Goal: Information Seeking & Learning: Learn about a topic

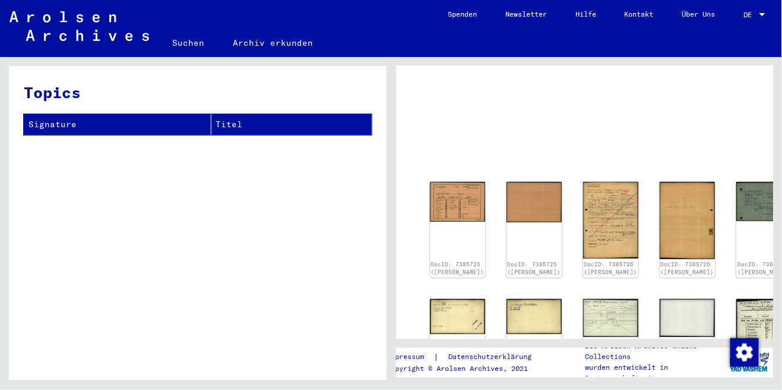
scroll to position [33, 0]
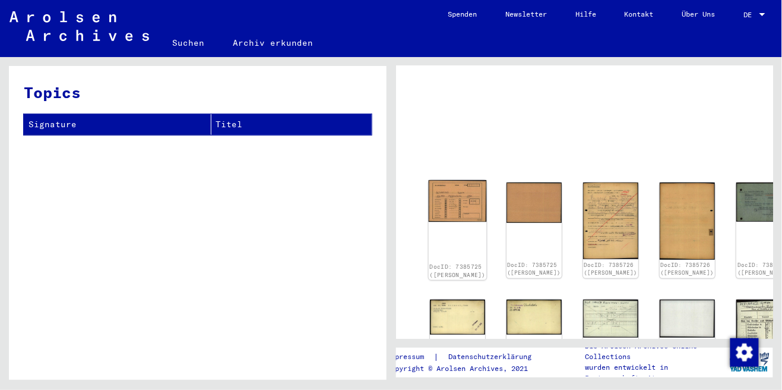
click at [448, 191] on img at bounding box center [457, 201] width 58 height 42
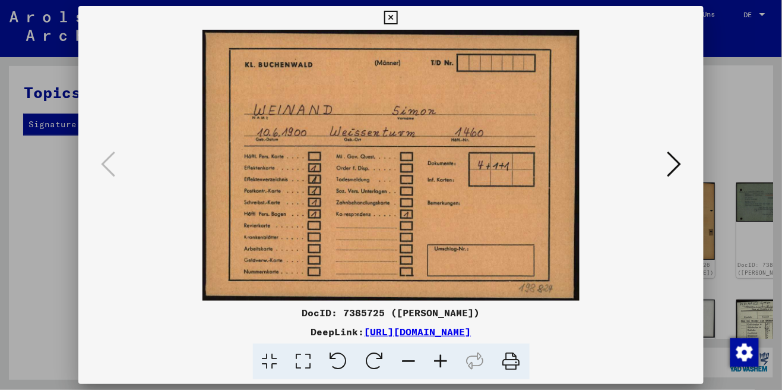
click at [679, 166] on icon at bounding box center [674, 164] width 14 height 29
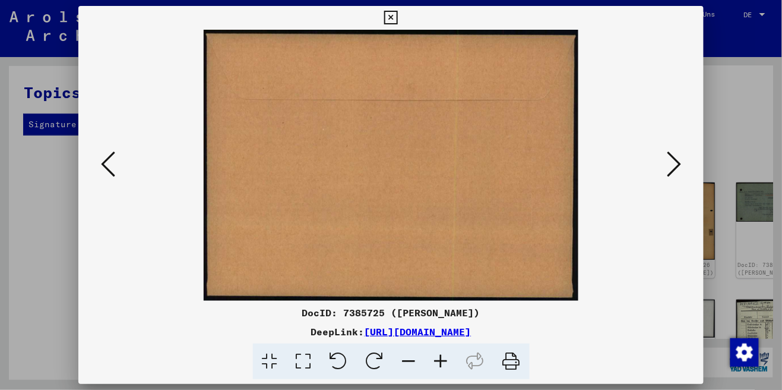
click at [678, 166] on icon at bounding box center [674, 164] width 14 height 29
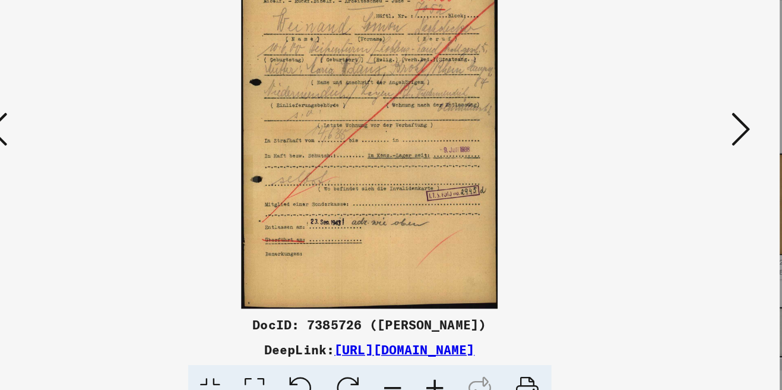
click at [674, 167] on icon at bounding box center [674, 164] width 14 height 29
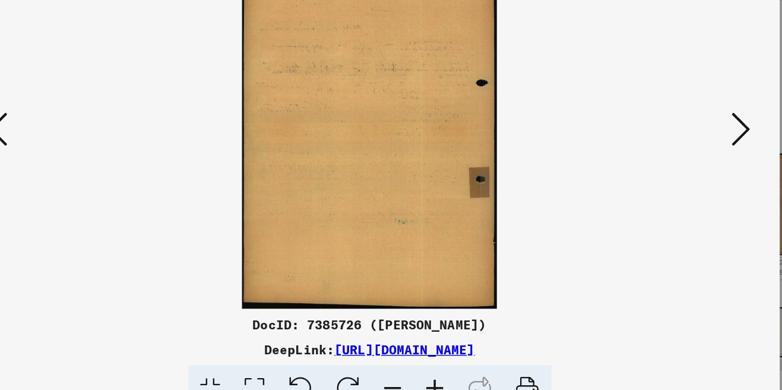
click at [676, 169] on icon at bounding box center [674, 164] width 14 height 29
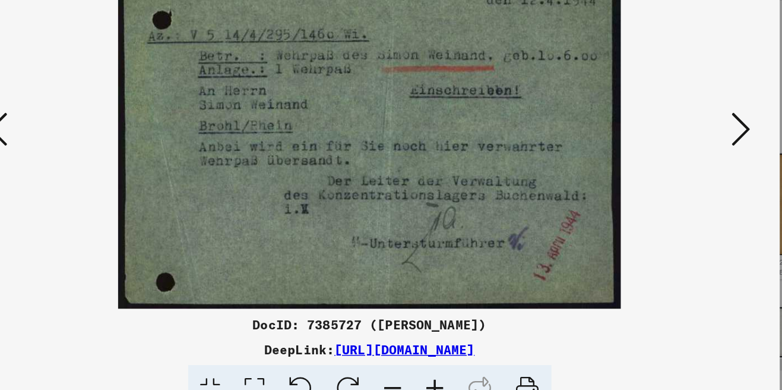
click at [682, 160] on button at bounding box center [673, 165] width 21 height 34
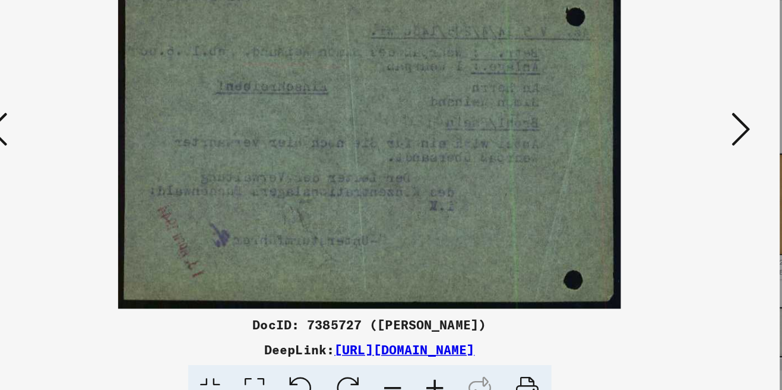
click at [683, 157] on button at bounding box center [673, 165] width 21 height 34
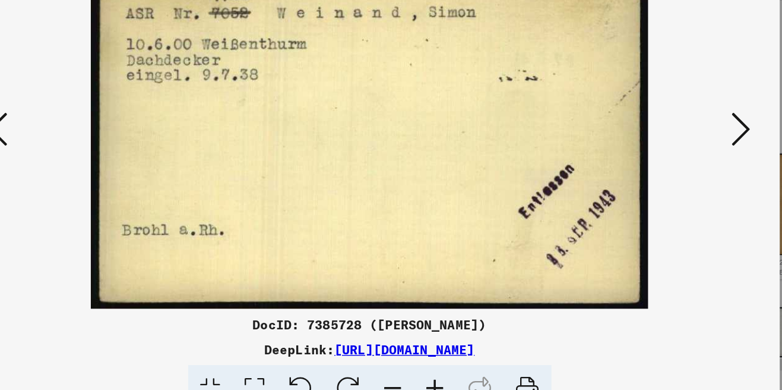
click at [680, 159] on icon at bounding box center [674, 164] width 14 height 29
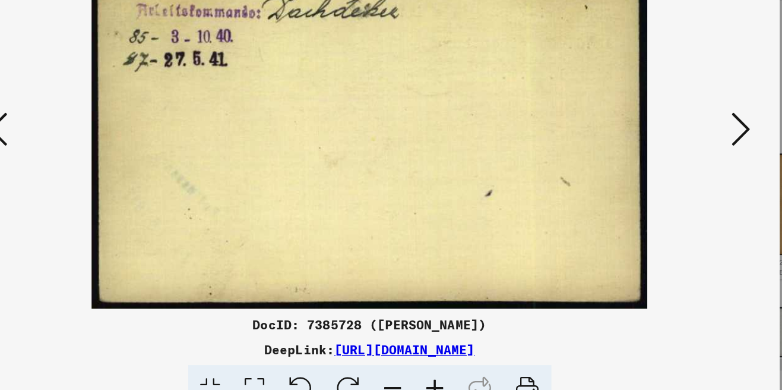
click at [683, 162] on button at bounding box center [673, 165] width 21 height 34
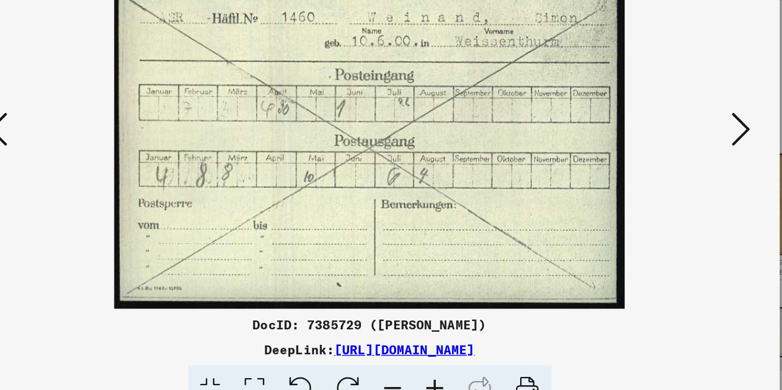
click at [675, 165] on icon at bounding box center [674, 164] width 14 height 29
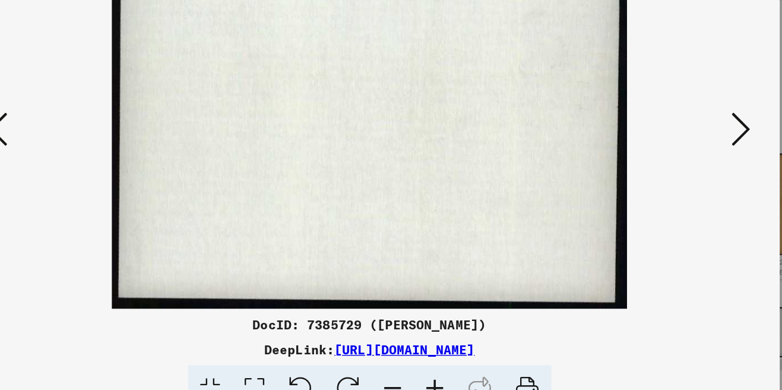
click at [676, 159] on icon at bounding box center [674, 164] width 14 height 29
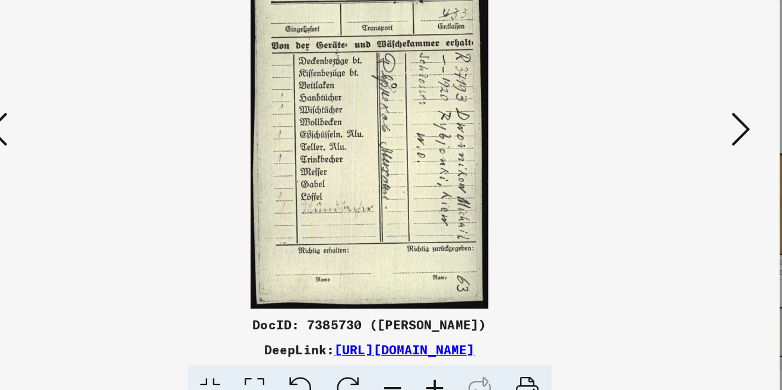
click at [682, 171] on button at bounding box center [673, 165] width 21 height 34
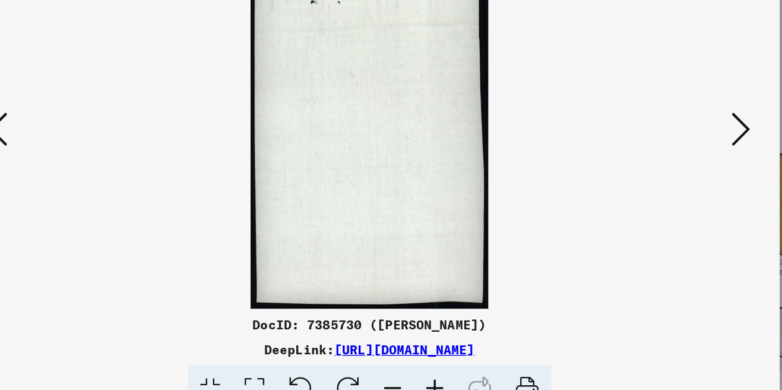
click at [681, 168] on icon at bounding box center [674, 164] width 14 height 29
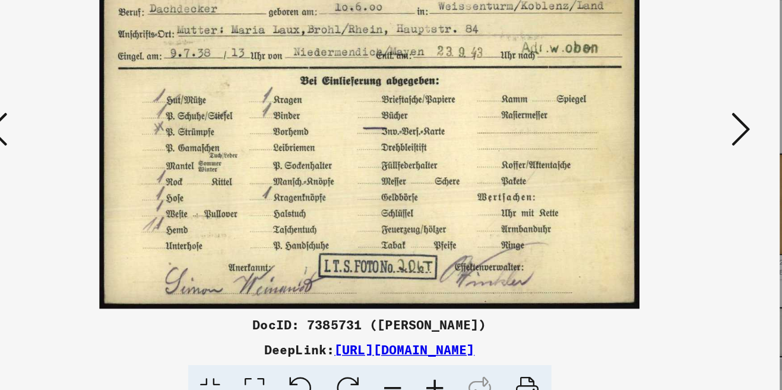
click at [670, 166] on icon at bounding box center [674, 164] width 14 height 29
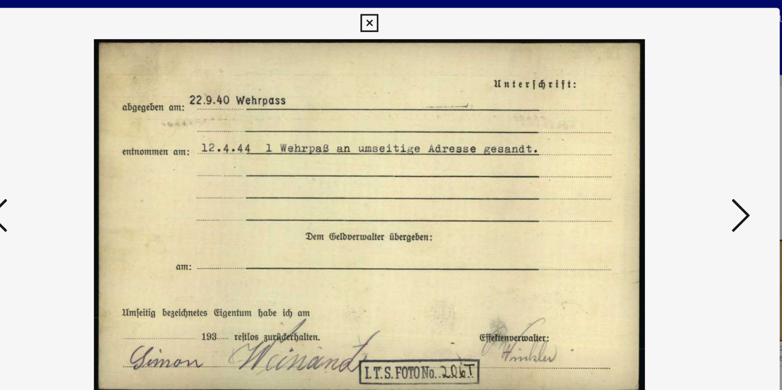
click at [692, 176] on div at bounding box center [391, 165] width 626 height 271
click at [677, 178] on icon at bounding box center [674, 164] width 14 height 29
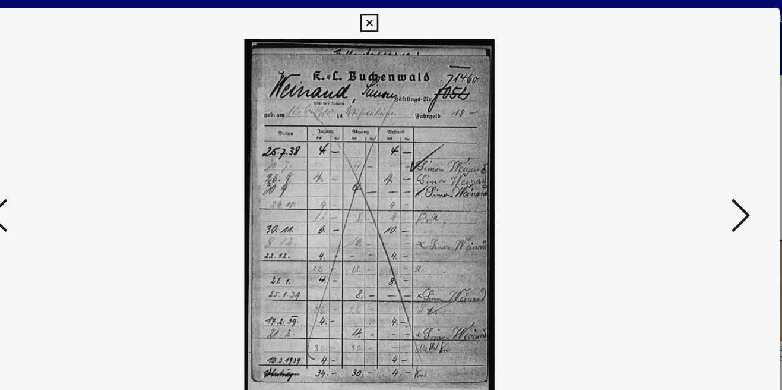
click at [679, 178] on icon at bounding box center [674, 164] width 14 height 29
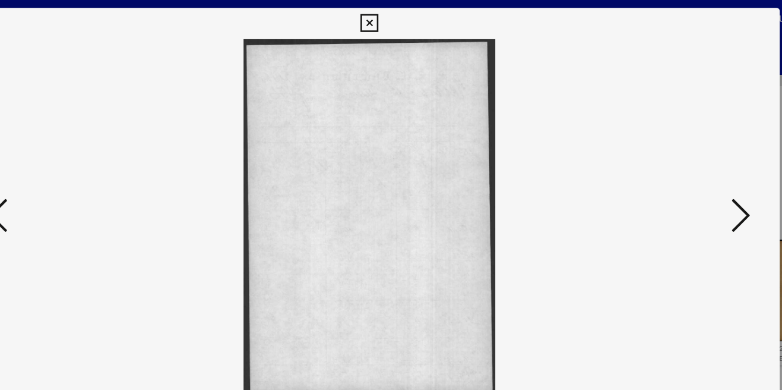
click at [683, 182] on button at bounding box center [673, 165] width 21 height 34
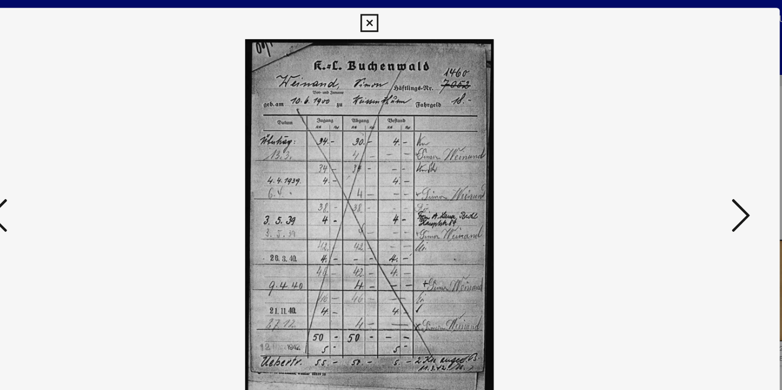
click at [676, 178] on icon at bounding box center [674, 164] width 14 height 29
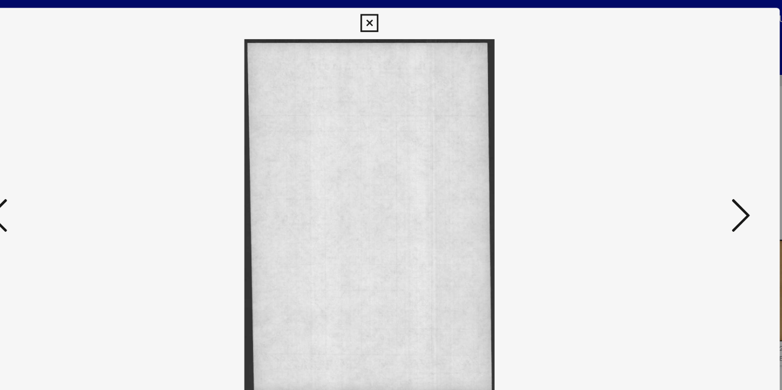
click at [675, 178] on icon at bounding box center [674, 164] width 14 height 29
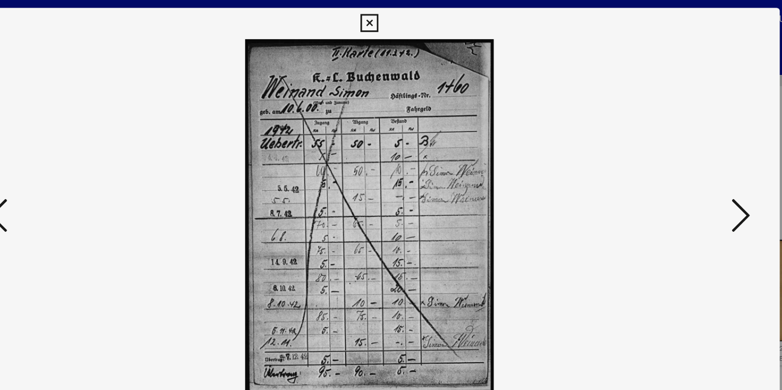
click at [676, 178] on icon at bounding box center [674, 164] width 14 height 29
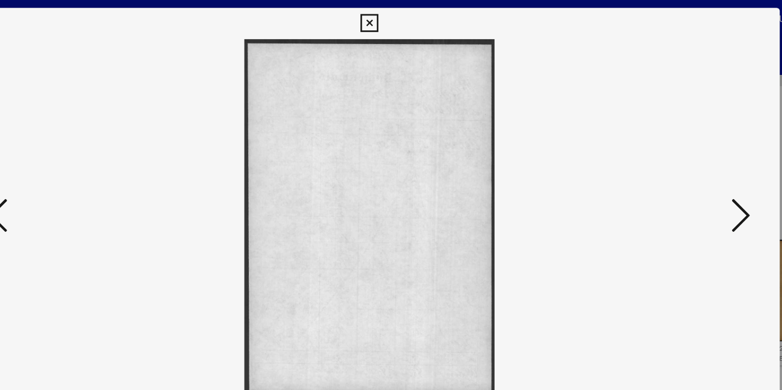
click at [680, 178] on icon at bounding box center [674, 164] width 14 height 29
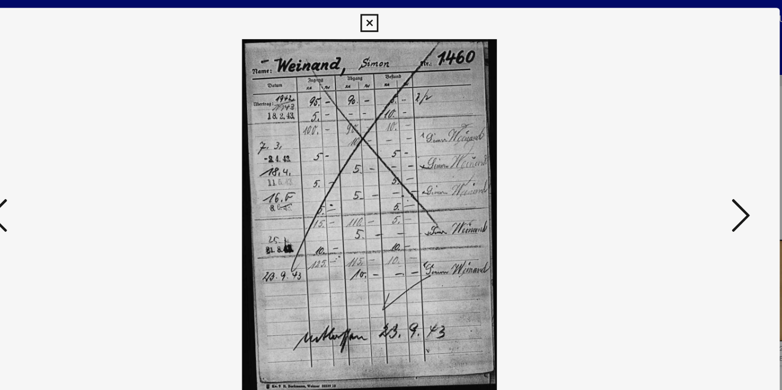
click at [679, 178] on icon at bounding box center [674, 164] width 14 height 29
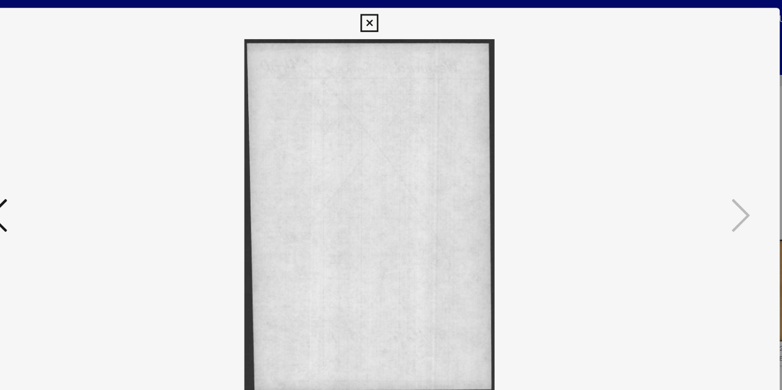
click at [397, 25] on icon at bounding box center [391, 18] width 14 height 14
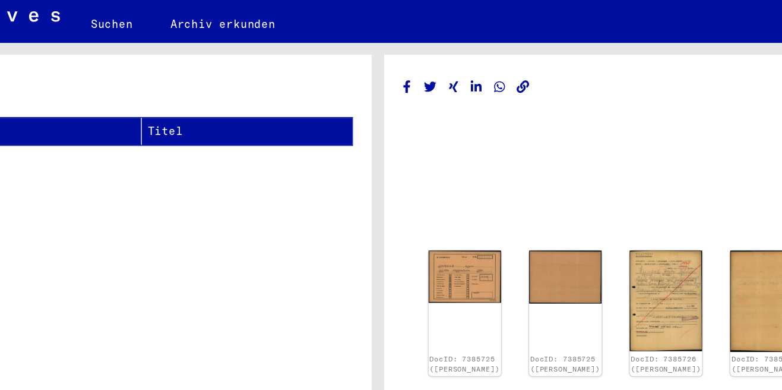
scroll to position [0, 0]
